Goal: Check status: Check status

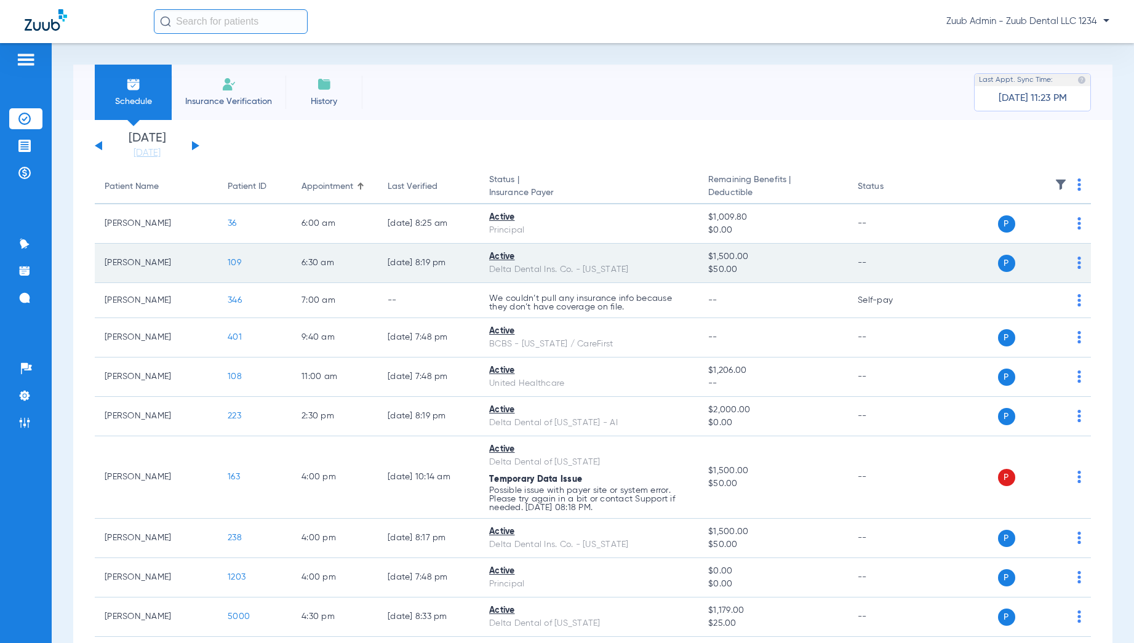
click at [236, 261] on span "109" at bounding box center [235, 262] width 14 height 9
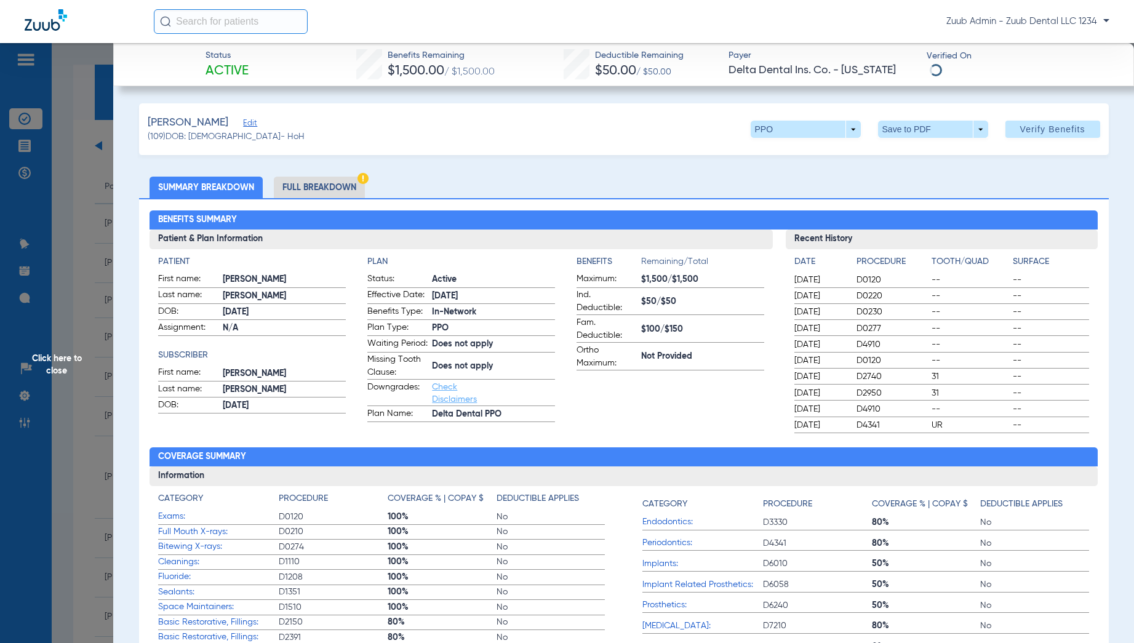
click at [338, 180] on li "Full Breakdown" at bounding box center [319, 188] width 91 height 22
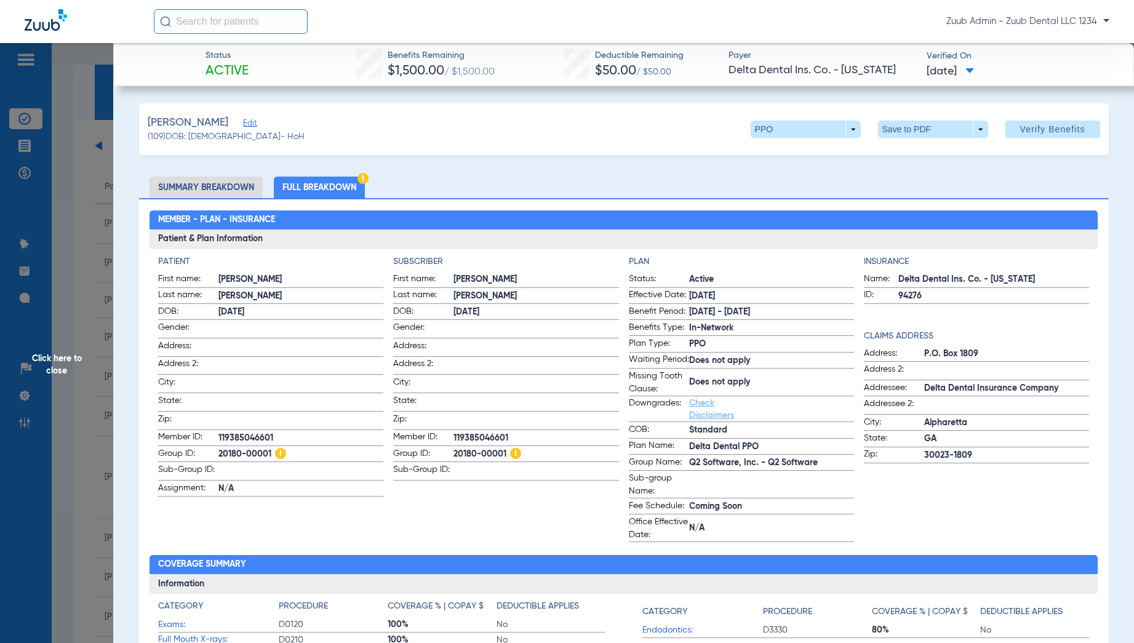
click at [68, 165] on span "Click here to close" at bounding box center [56, 364] width 113 height 643
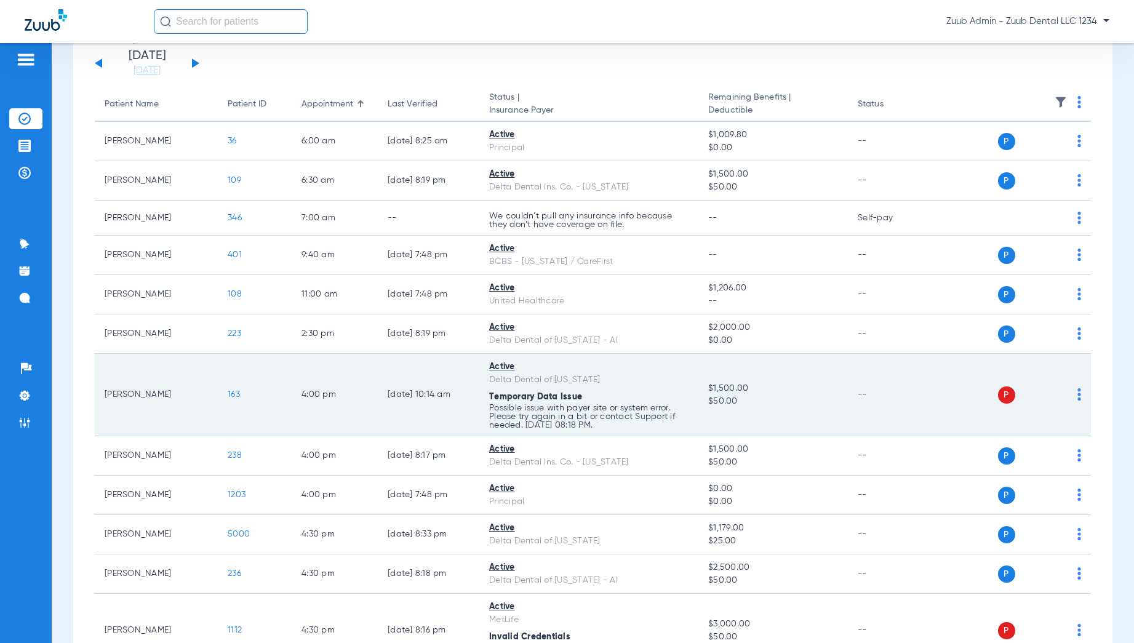
scroll to position [85, 0]
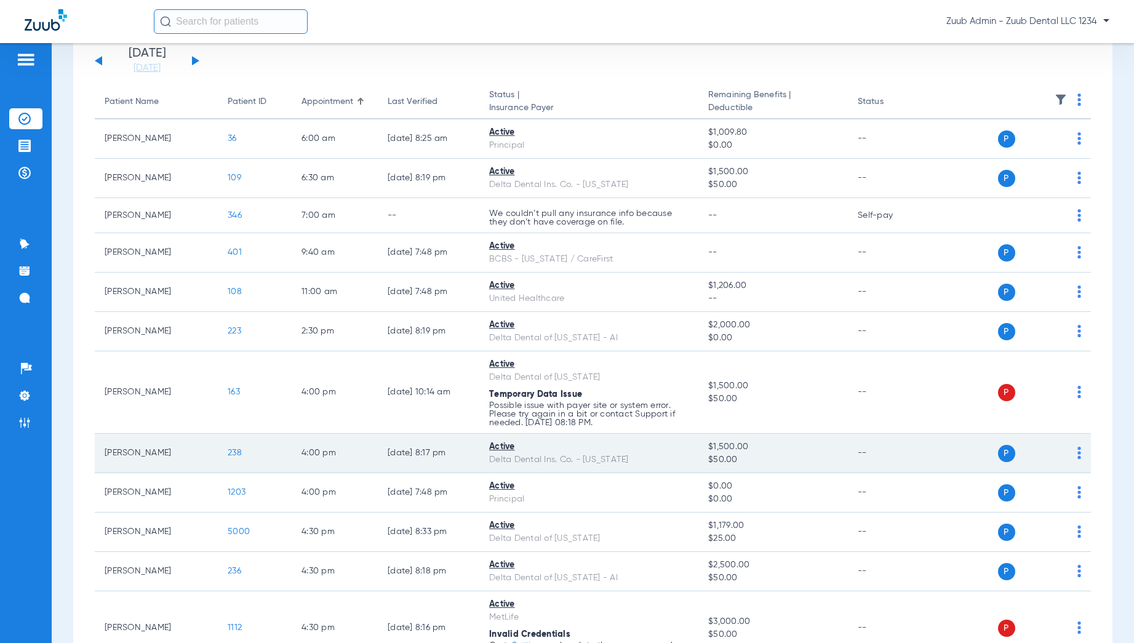
click at [232, 452] on span "238" at bounding box center [235, 453] width 14 height 9
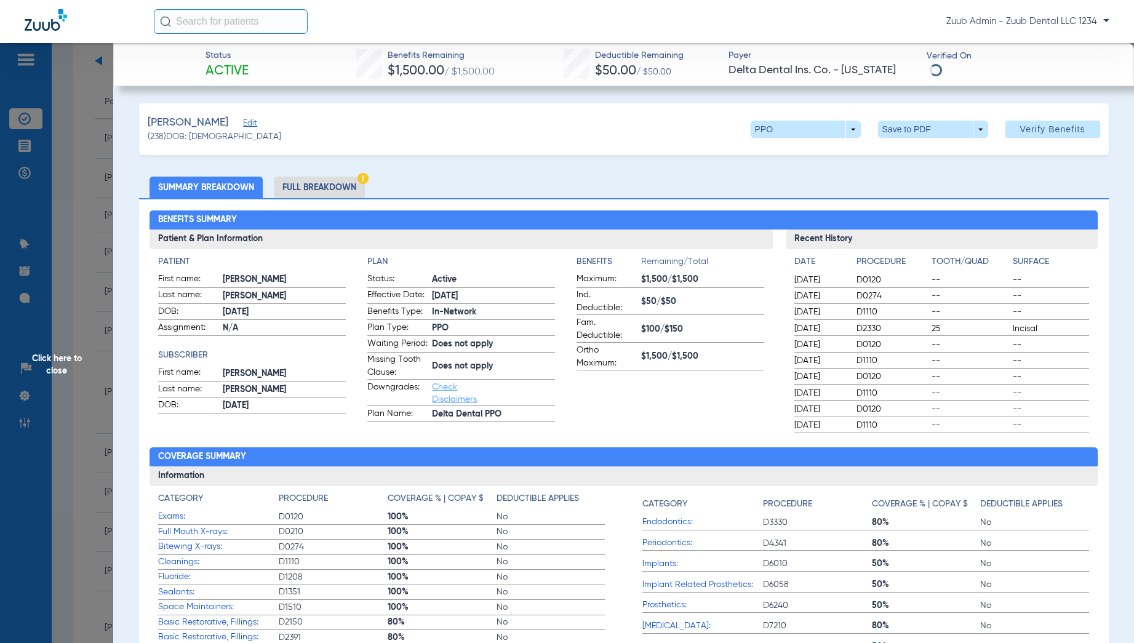
click at [332, 193] on li "Full Breakdown" at bounding box center [319, 188] width 91 height 22
